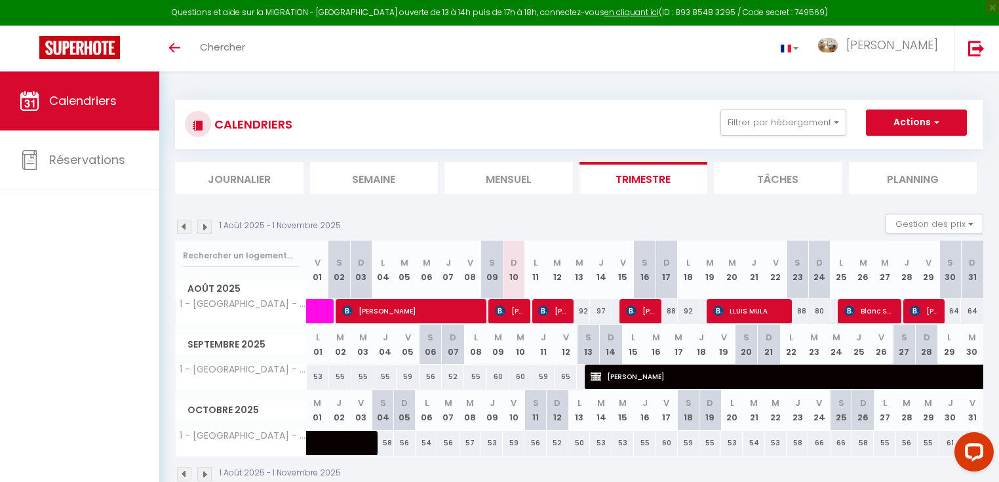
click at [204, 228] on img at bounding box center [204, 227] width 14 height 14
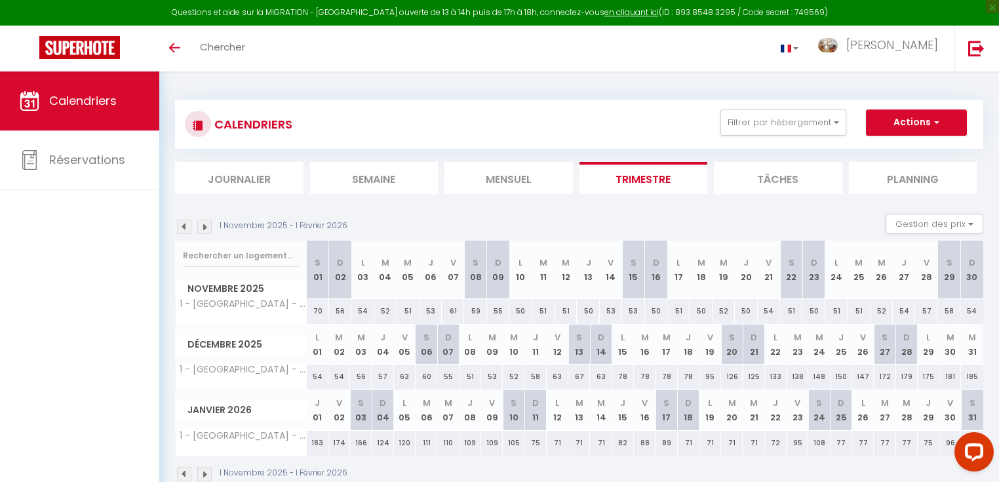
click at [207, 226] on img at bounding box center [204, 227] width 14 height 14
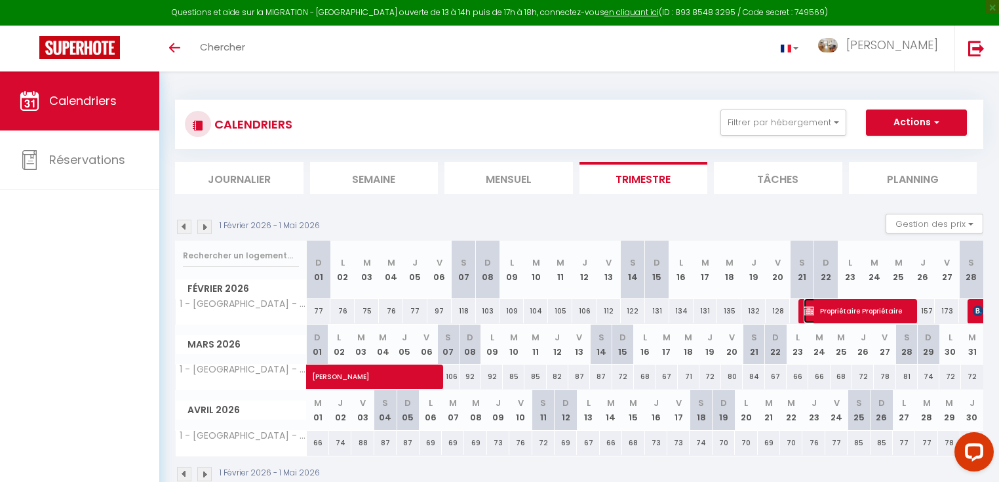
click at [862, 311] on span "Propriétaire Propriétaire" at bounding box center [855, 310] width 105 height 25
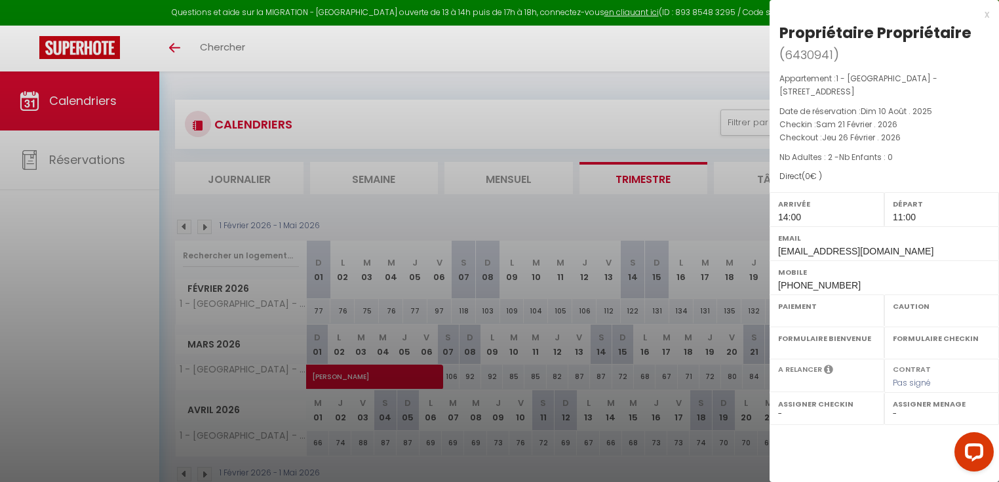
select select "OK"
select select "KO"
select select "0"
select select "1"
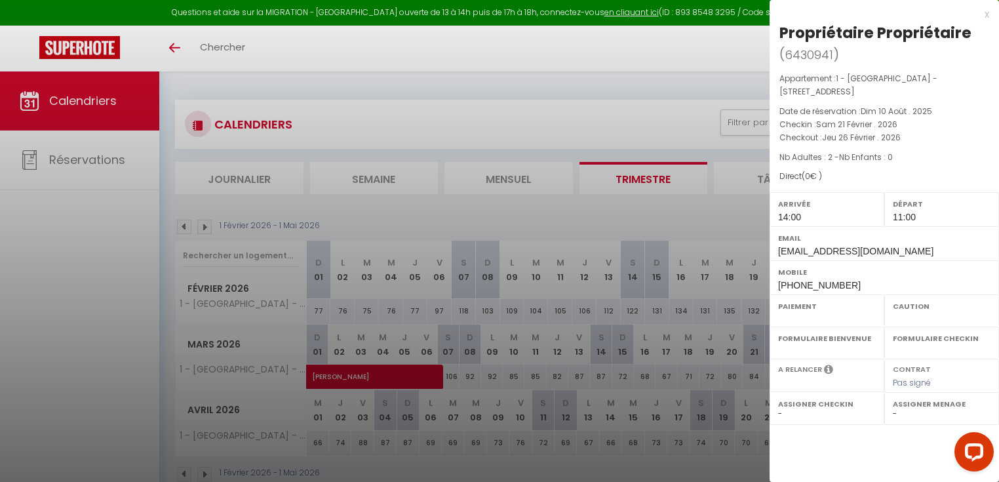
select select
select select "6328"
click at [972, 452] on icon "Open LiveChat chat widget" at bounding box center [974, 451] width 12 height 9
click at [986, 12] on div "x" at bounding box center [879, 15] width 220 height 16
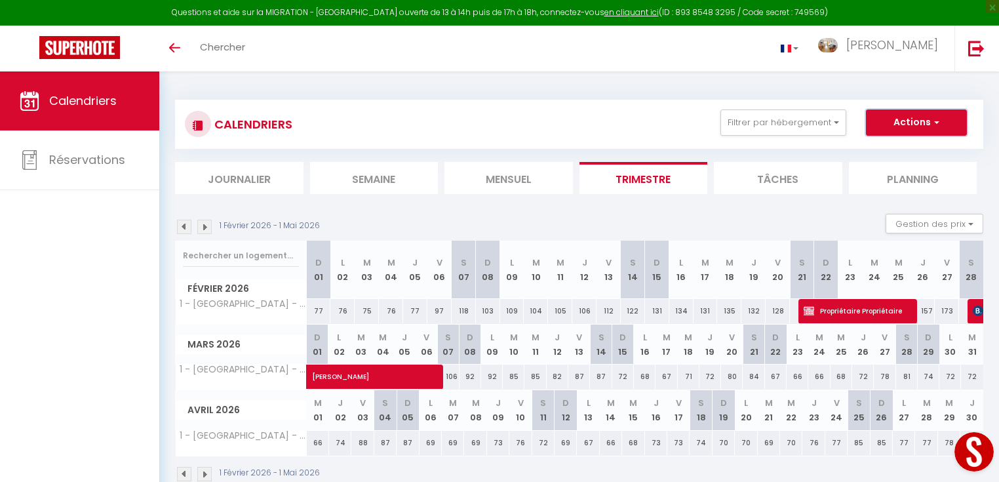
click at [935, 119] on span "button" at bounding box center [935, 121] width 8 height 13
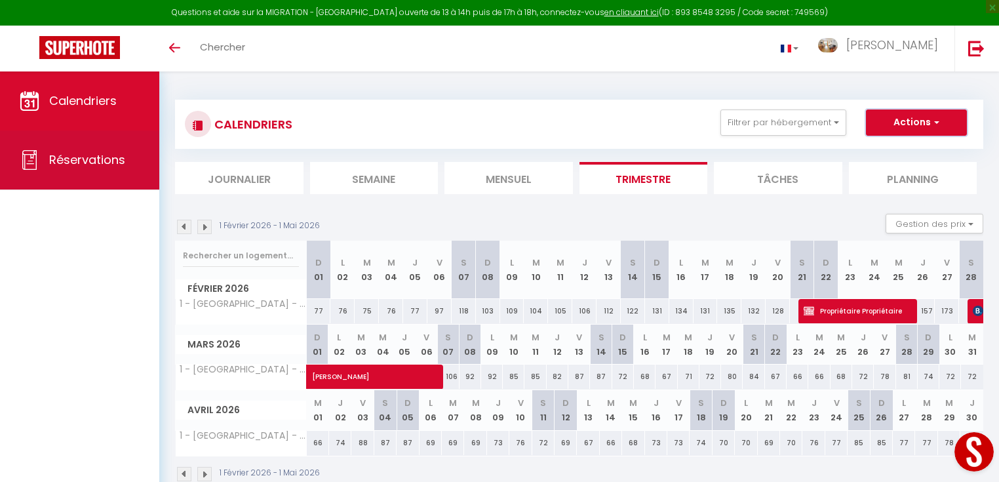
click at [63, 157] on span "Réservations" at bounding box center [87, 159] width 76 height 16
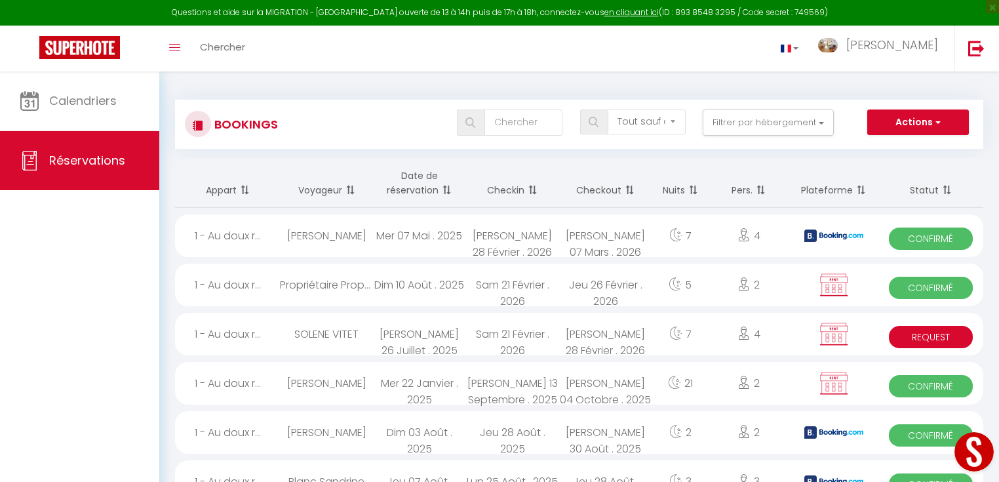
click at [918, 288] on span "Confirmé" at bounding box center [931, 288] width 84 height 22
select select "OK"
select select "KO"
select select "0"
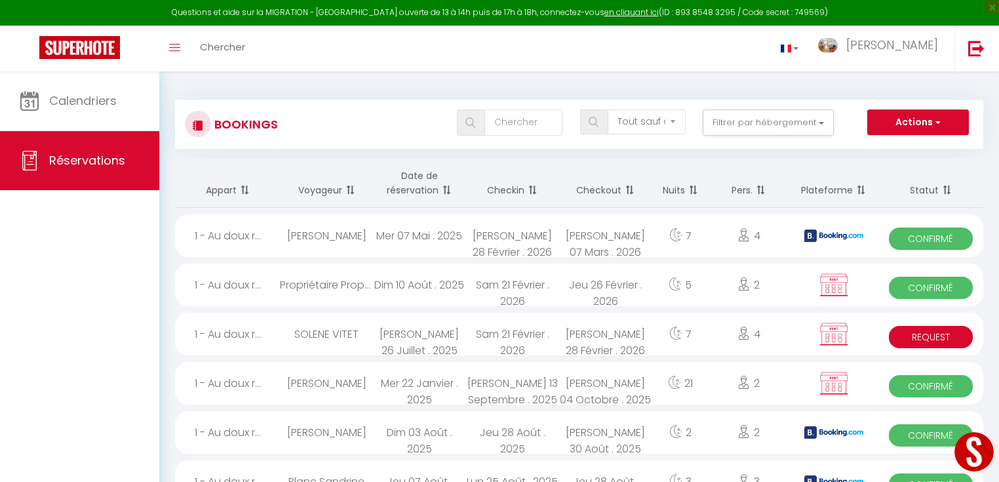
select select "1"
select select
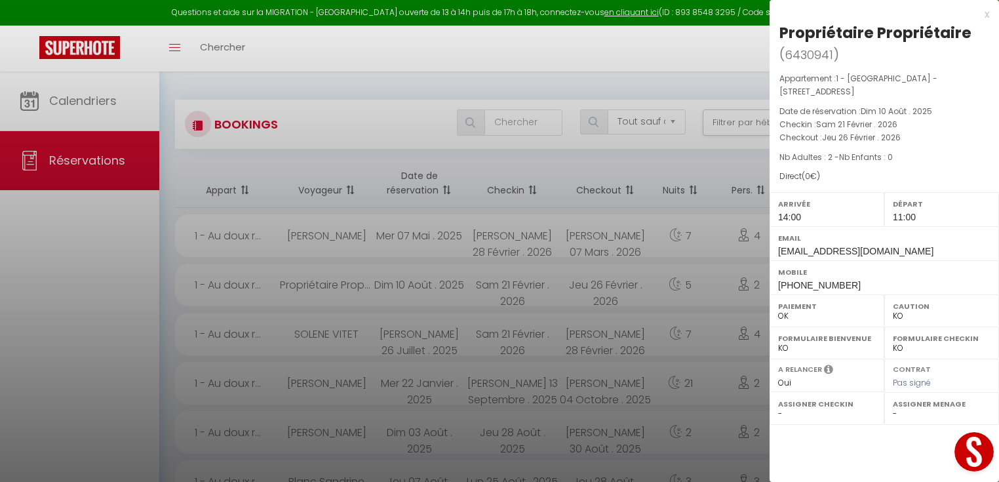
select select "6328"
click at [986, 14] on div "x" at bounding box center [879, 15] width 220 height 16
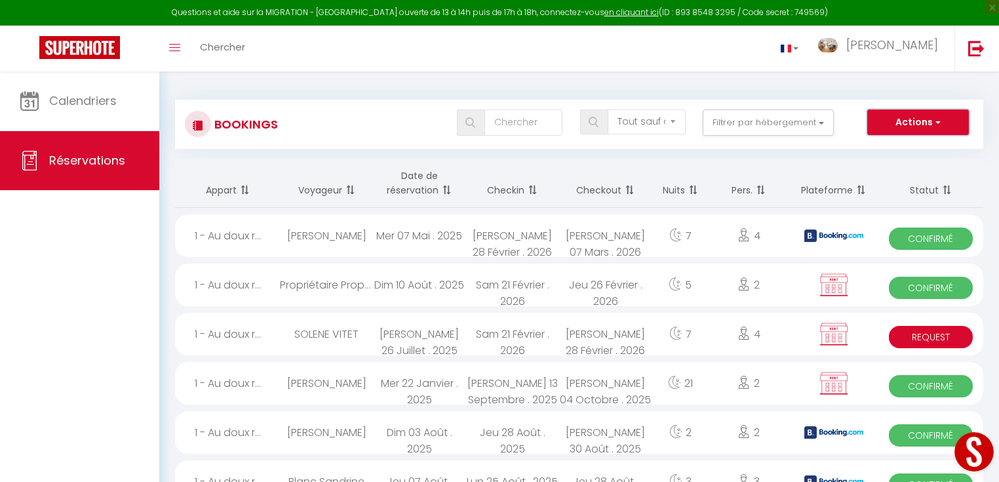
click at [937, 120] on span "button" at bounding box center [936, 121] width 8 height 13
